Goal: Check status: Check status

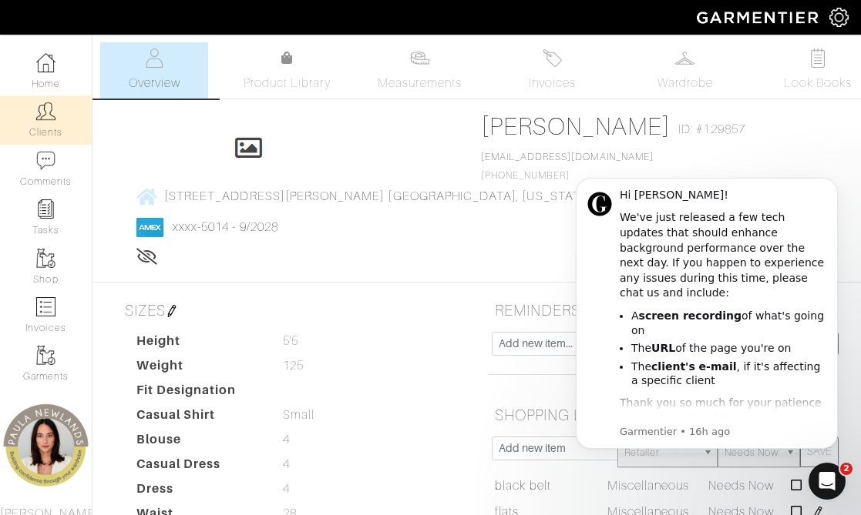
click at [36, 117] on img at bounding box center [45, 111] width 19 height 19
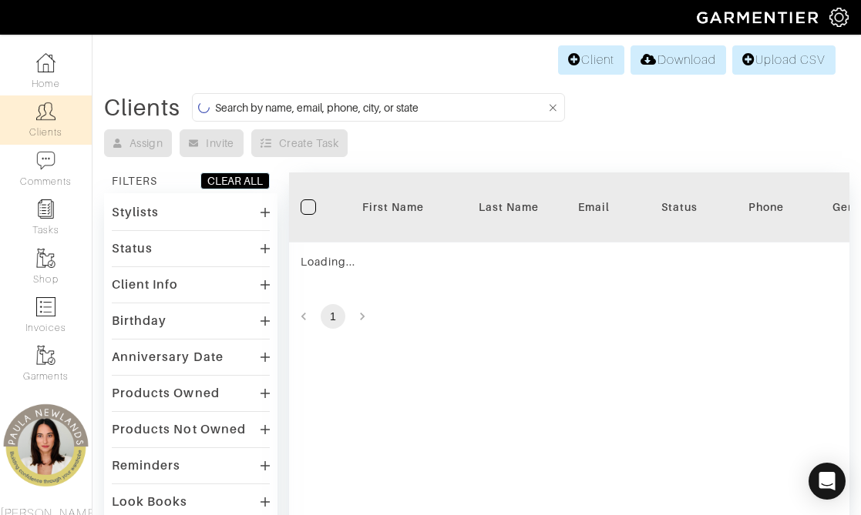
click at [407, 106] on input at bounding box center [380, 107] width 331 height 19
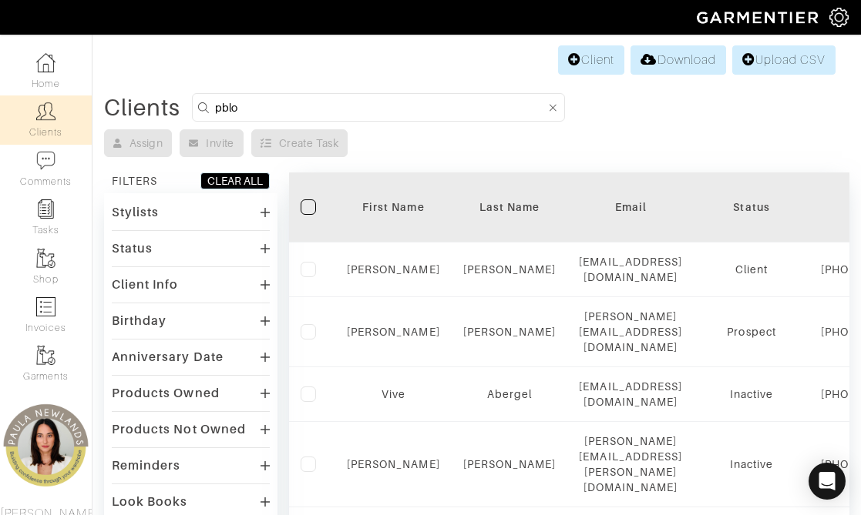
type input "pblo"
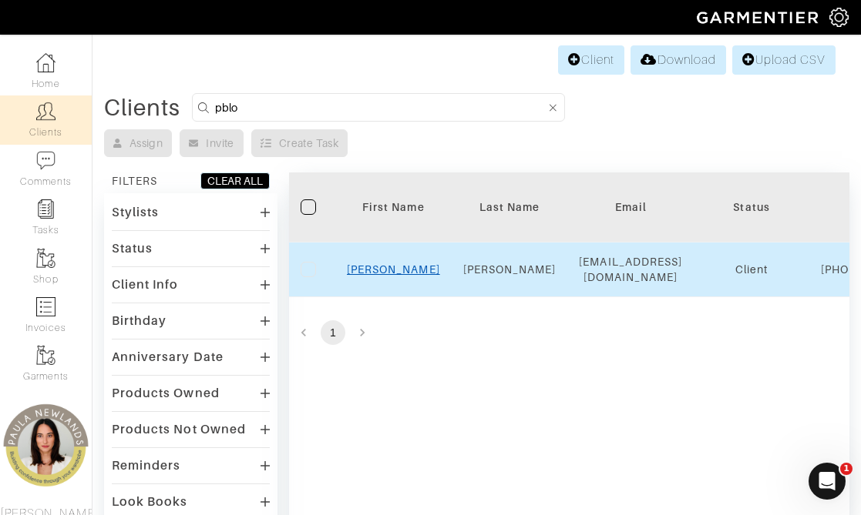
click at [388, 276] on link "[PERSON_NAME]" at bounding box center [393, 269] width 93 height 12
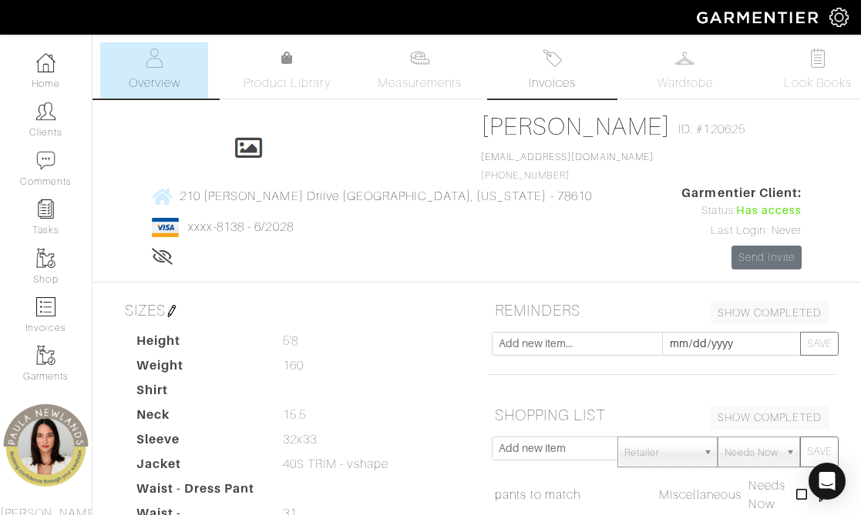
click at [563, 69] on link "Invoices" at bounding box center [552, 70] width 108 height 56
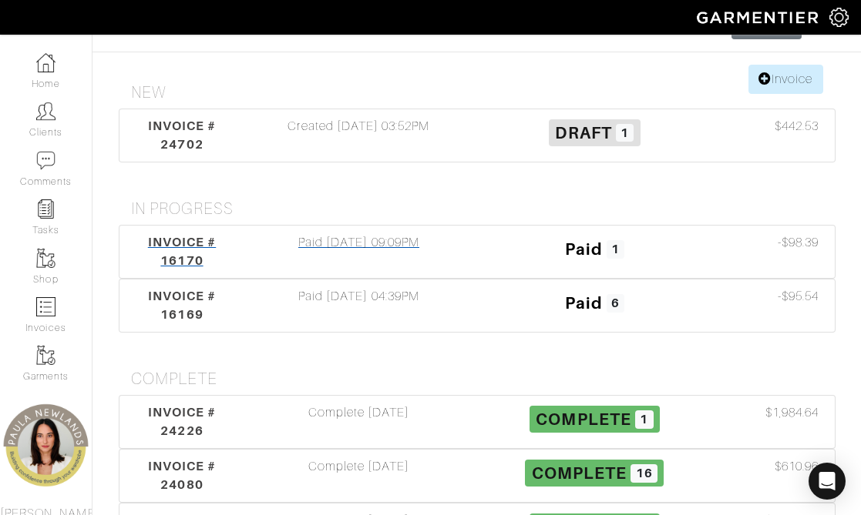
scroll to position [299, 0]
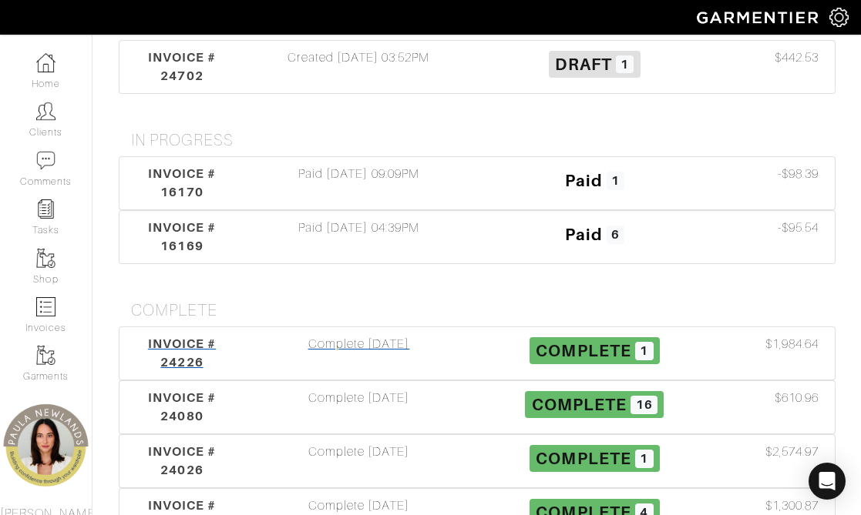
click at [400, 335] on div "Complete 09/03/25" at bounding box center [358, 353] width 236 height 37
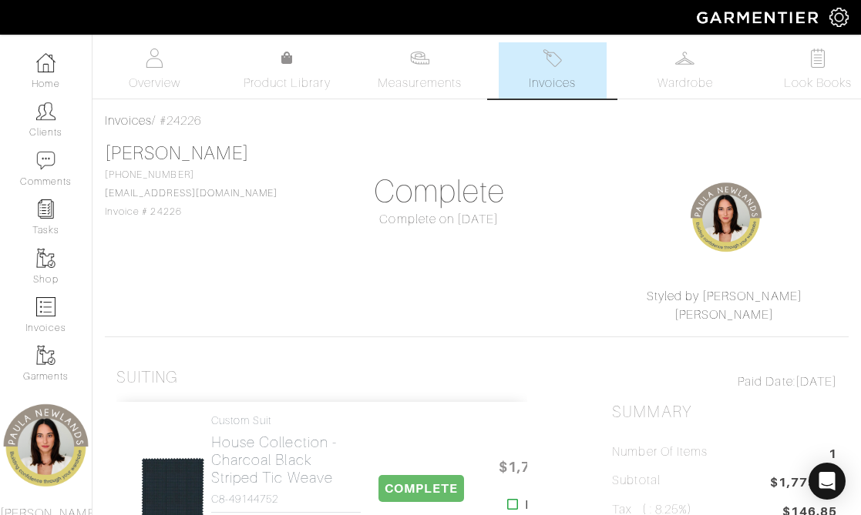
click at [557, 84] on span "Invoices" at bounding box center [552, 83] width 47 height 18
